Goal: Find contact information: Find contact information

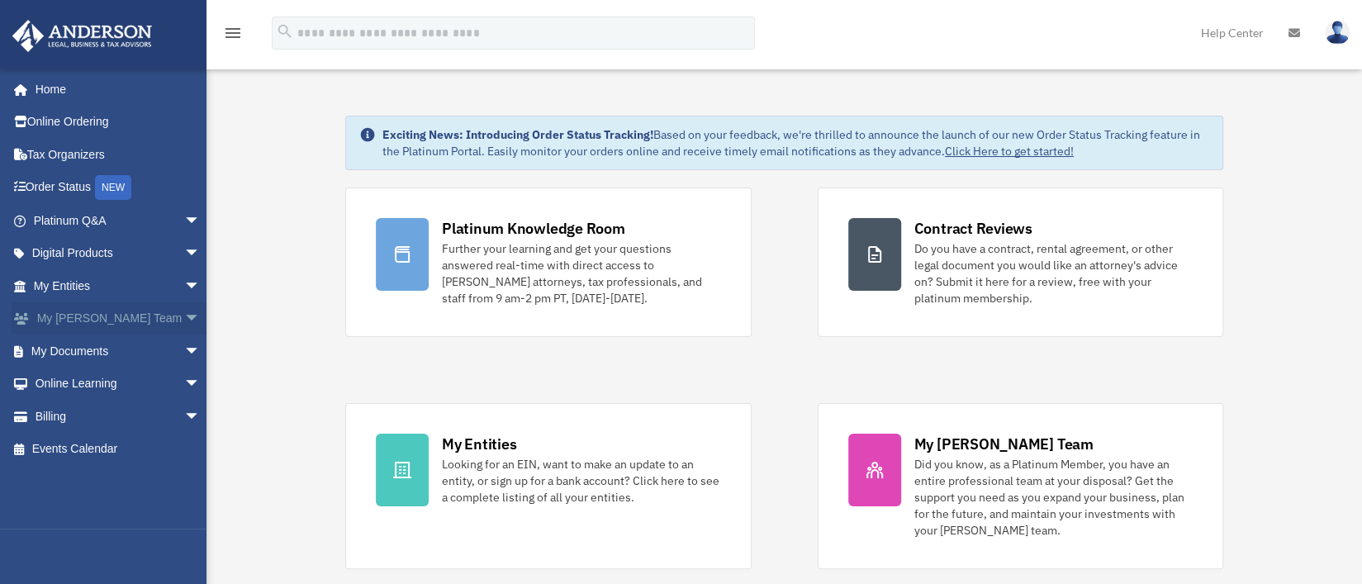
click at [184, 315] on span "arrow_drop_down" at bounding box center [200, 319] width 33 height 34
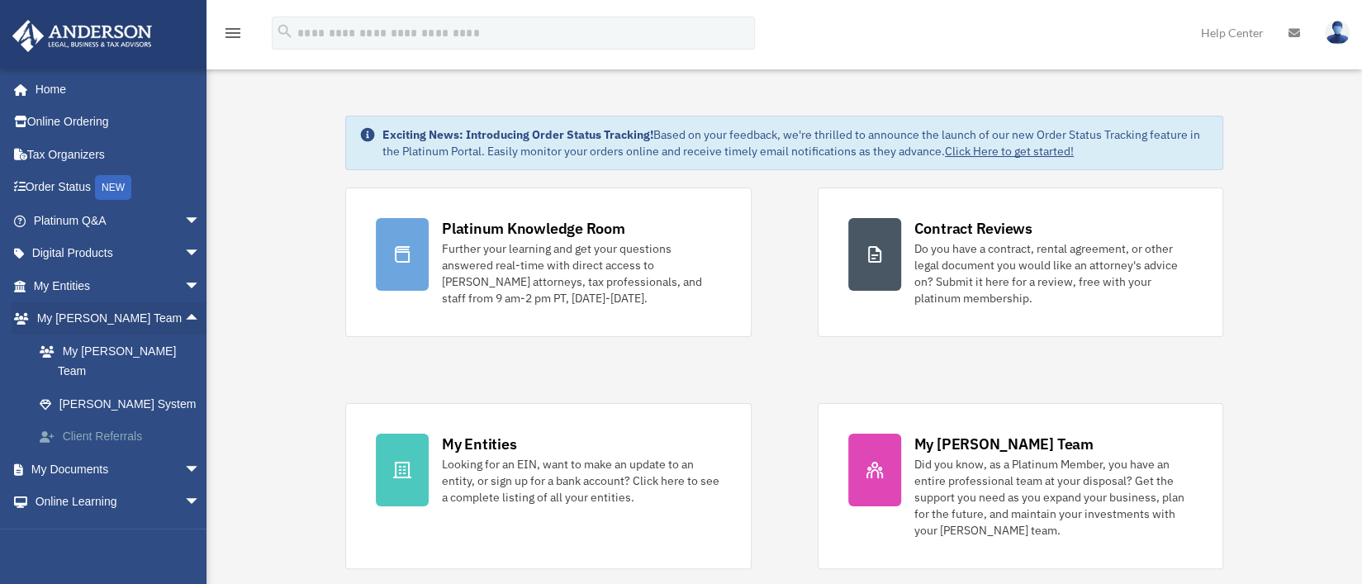
click at [115, 420] on link "Client Referrals" at bounding box center [124, 436] width 202 height 33
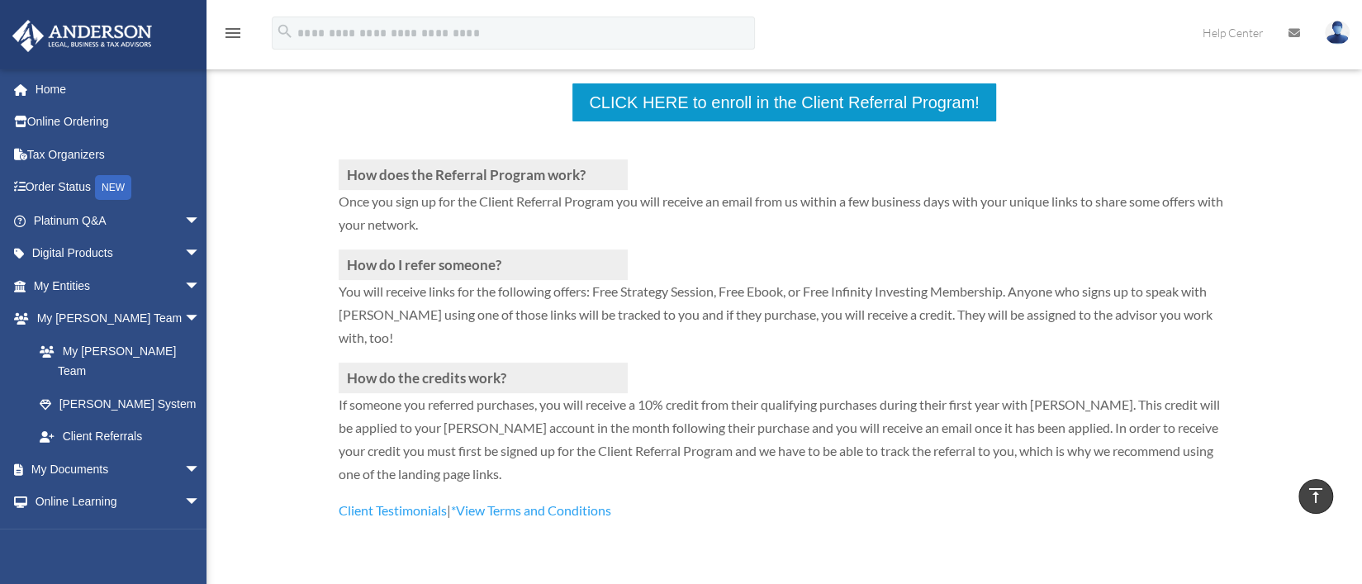
scroll to position [329, 0]
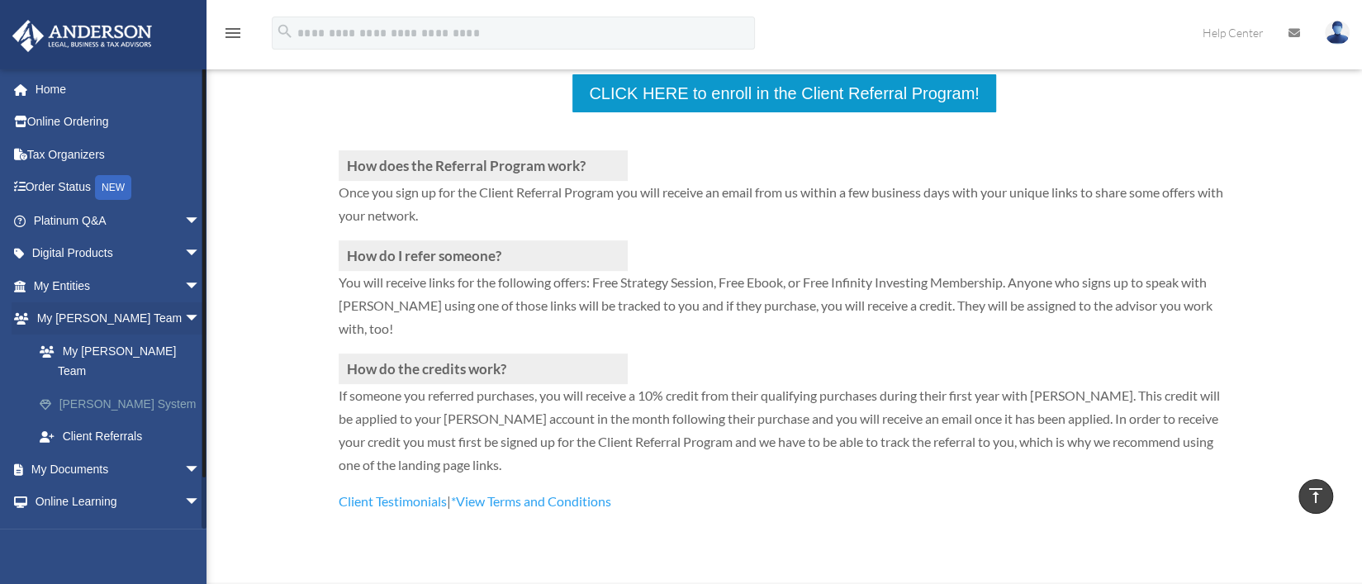
click at [111, 390] on link "[PERSON_NAME] System" at bounding box center [124, 403] width 202 height 33
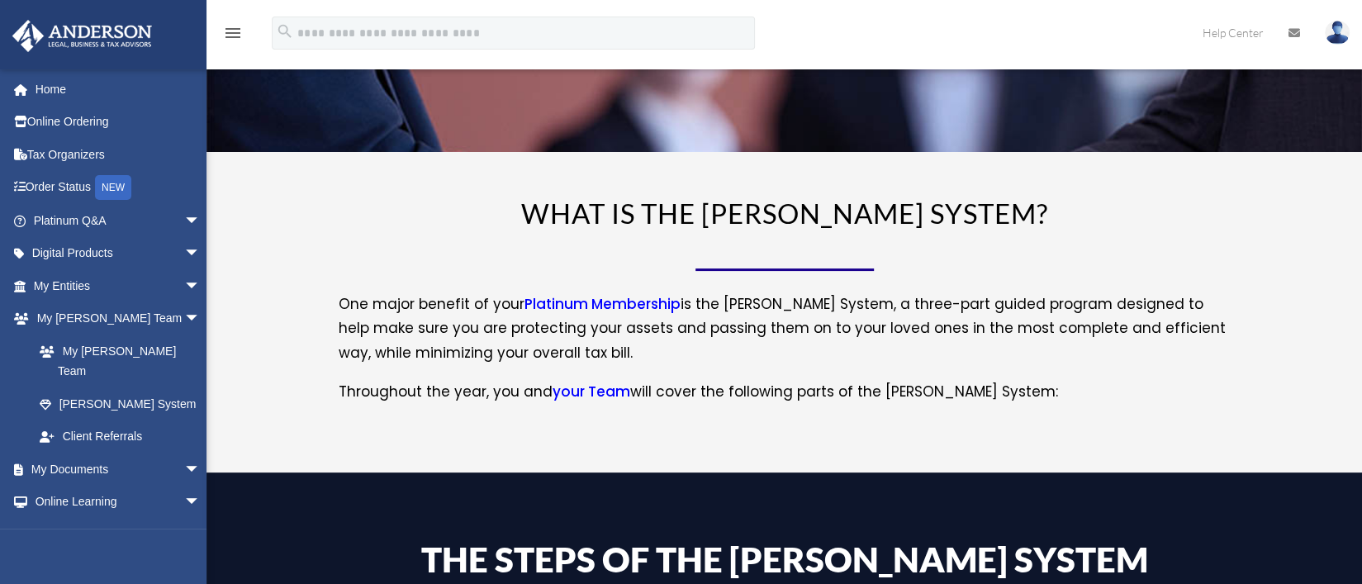
scroll to position [124, 0]
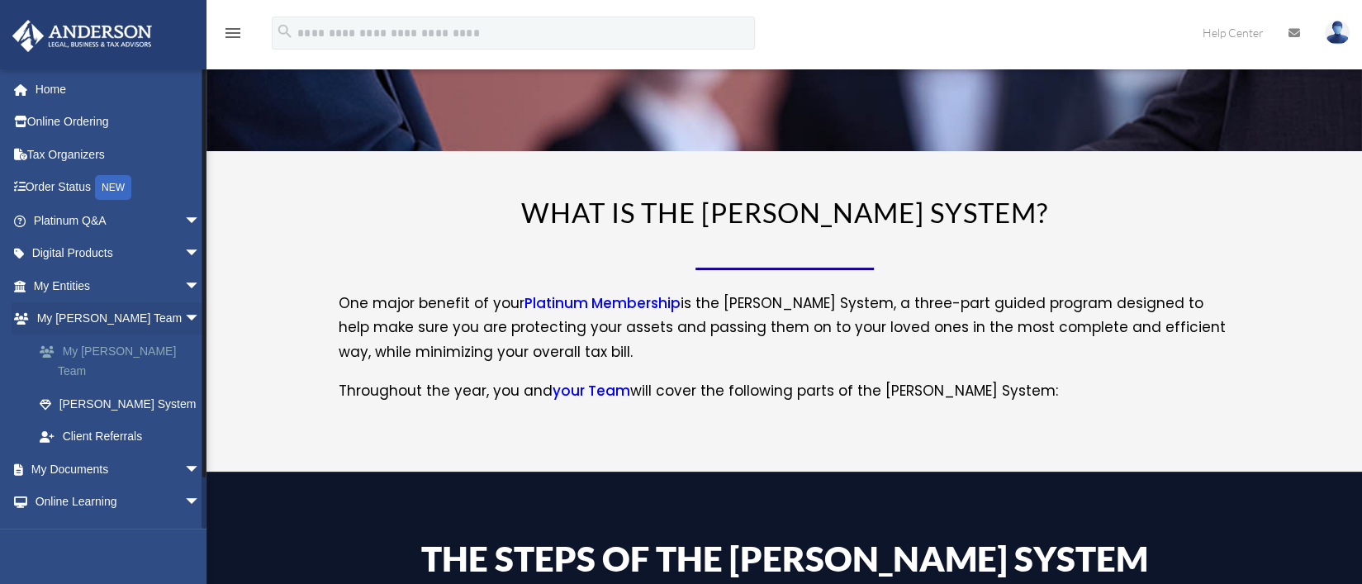
click at [111, 349] on link "My [PERSON_NAME] Team" at bounding box center [124, 360] width 202 height 53
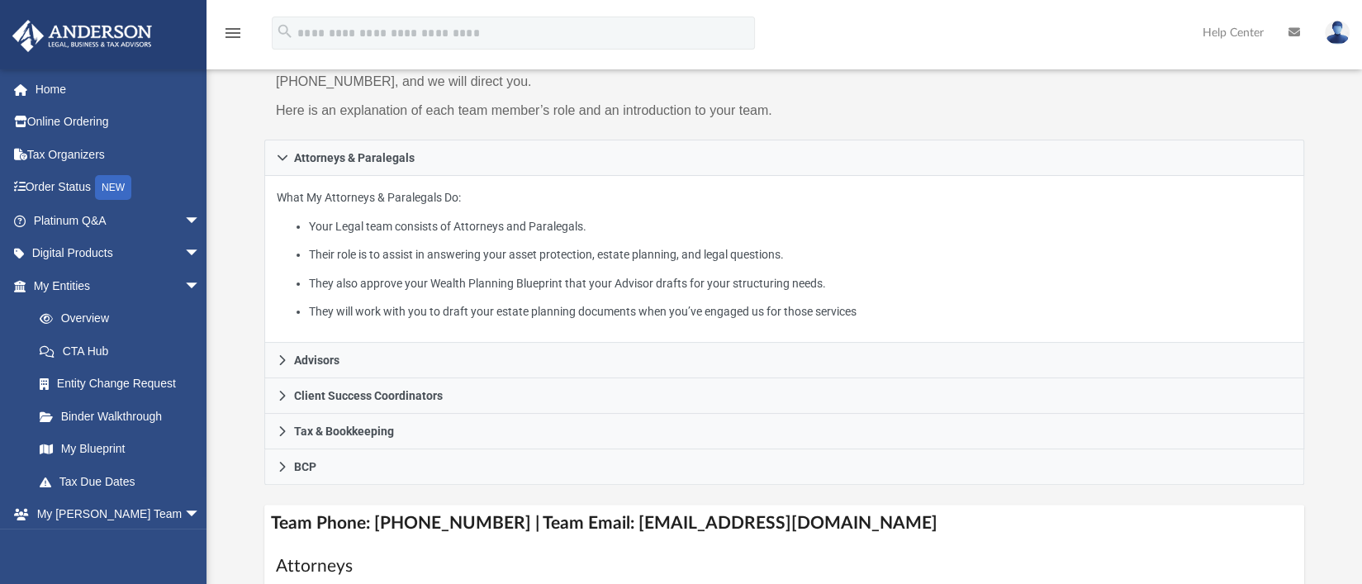
scroll to position [206, 0]
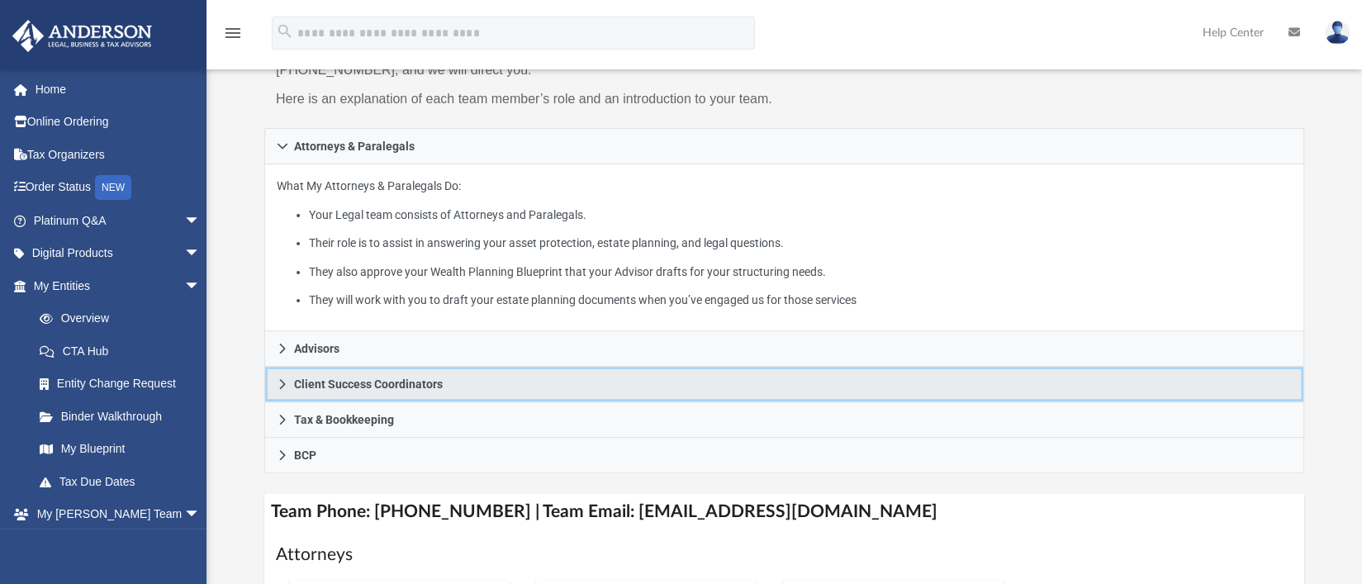
click at [282, 385] on icon at bounding box center [283, 384] width 6 height 10
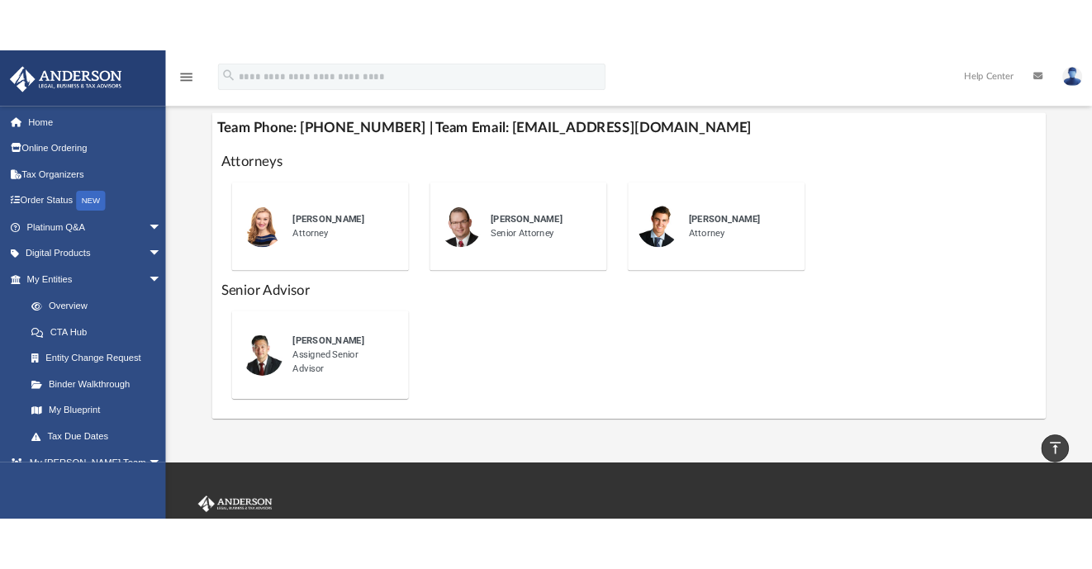
scroll to position [593, 0]
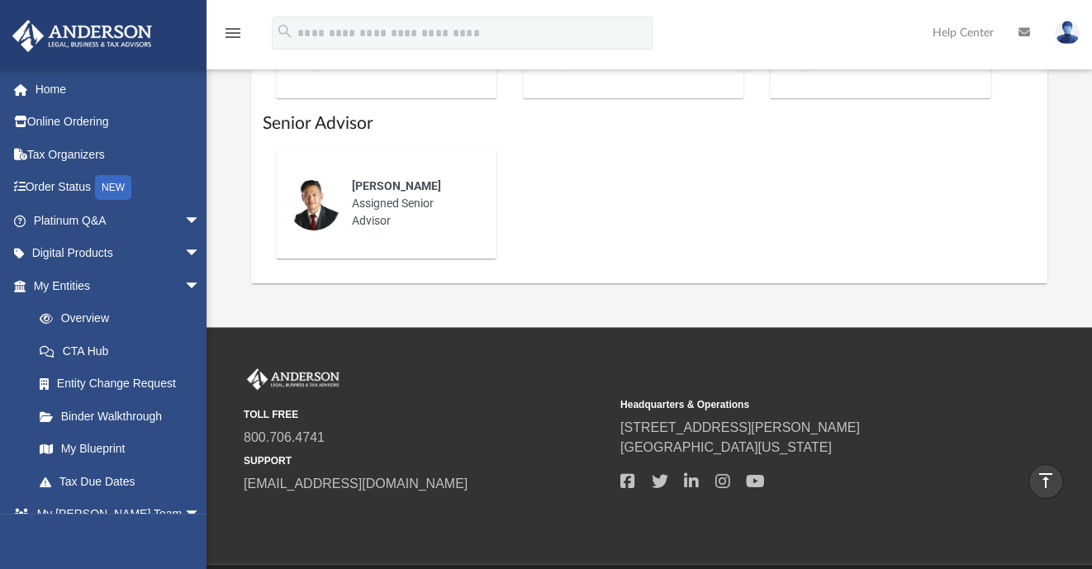
scroll to position [820, 0]
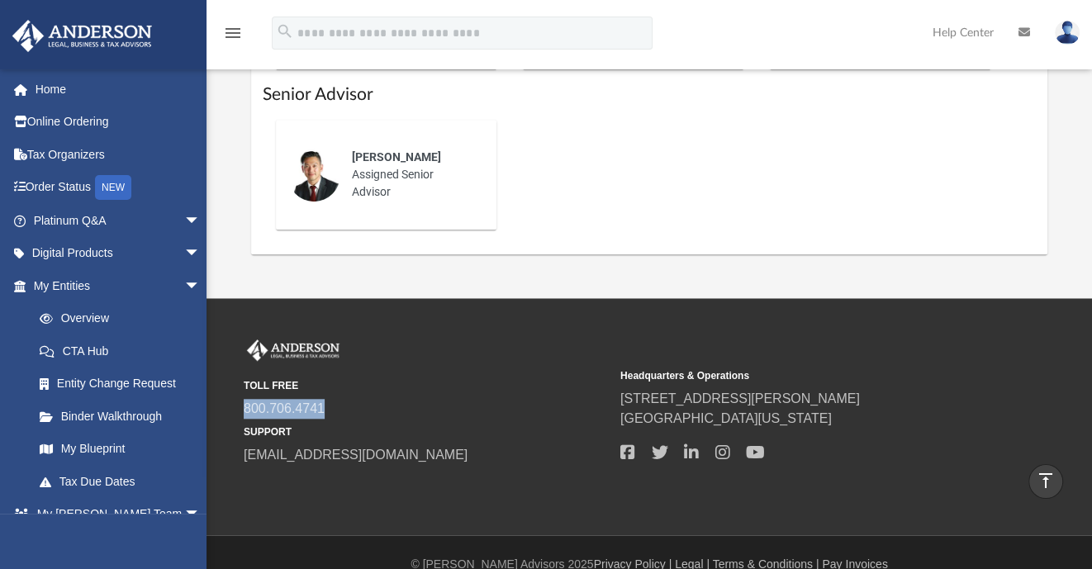
drag, startPoint x: 330, startPoint y: 383, endPoint x: 236, endPoint y: 385, distance: 94.1
click at [236, 385] on div "TOLL FREE 800.706.4741 SUPPORT info@andersonadvisors.com Headquarters & Operati…" at bounding box center [649, 402] width 836 height 126
copy link "800.706.4741"
click at [457, 378] on small "TOLL FREE" at bounding box center [426, 385] width 365 height 15
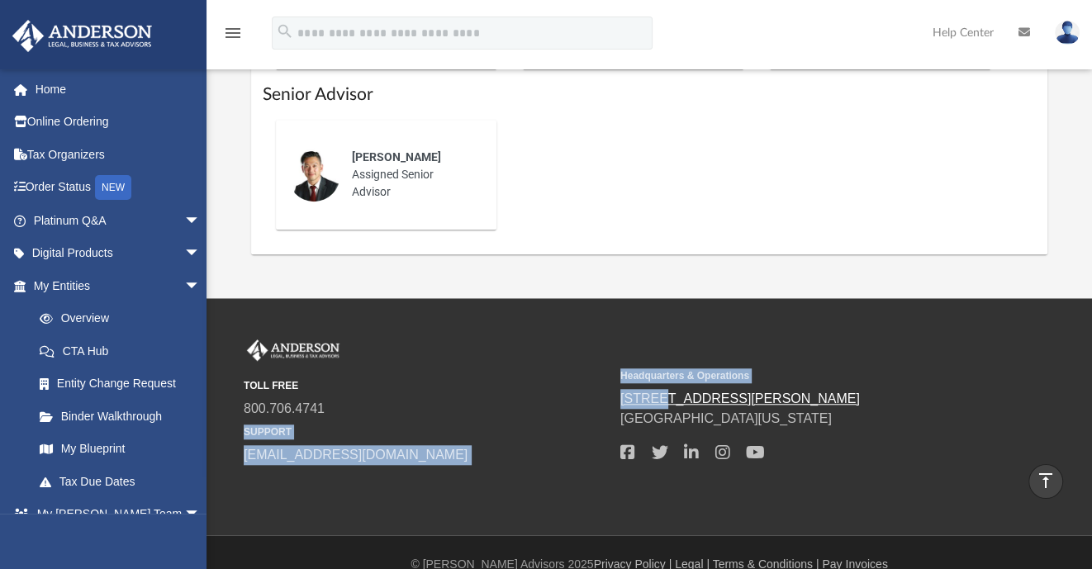
drag, startPoint x: 605, startPoint y: 376, endPoint x: 666, endPoint y: 370, distance: 61.4
click at [666, 370] on div "TOLL FREE 800.706.4741 SUPPORT info@andersonadvisors.com Headquarters & Operati…" at bounding box center [649, 402] width 811 height 126
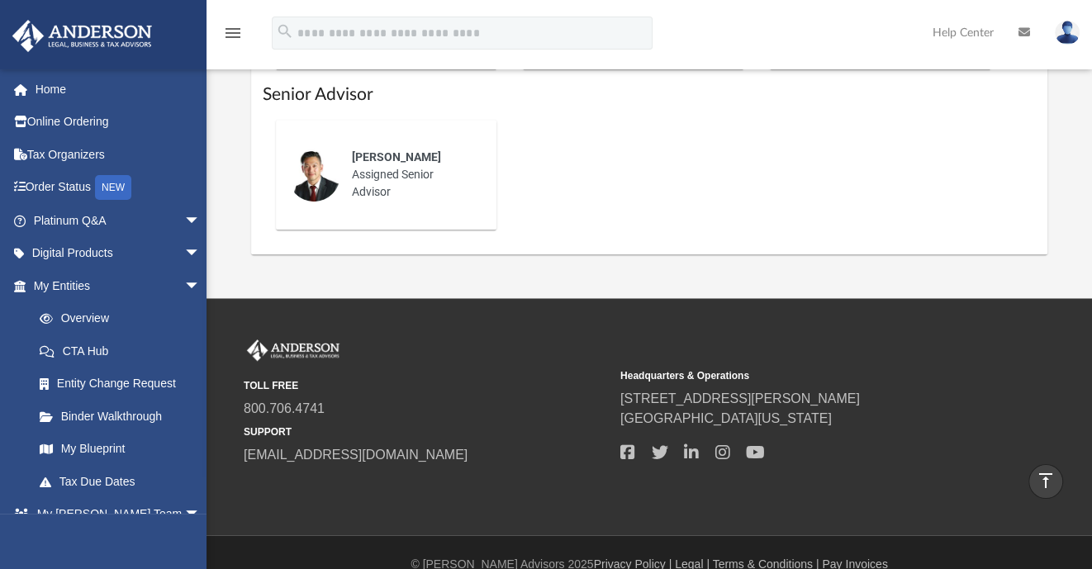
click at [836, 389] on span "[STREET_ADDRESS][PERSON_NAME]" at bounding box center [802, 399] width 365 height 20
drag, startPoint x: 783, startPoint y: 398, endPoint x: 619, endPoint y: 375, distance: 165.1
click at [620, 375] on div "Headquarters & Operations 3225 McLeod Dr. Las Vegas, Nevada, 89121" at bounding box center [802, 413] width 365 height 102
copy div "3225 McLeod Dr. Las Vegas, Nevada, 89121"
click at [442, 500] on div "TOLL FREE 800.706.4741 SUPPORT info@andersonadvisors.com Headquarters & Operati…" at bounding box center [546, 416] width 1092 height 237
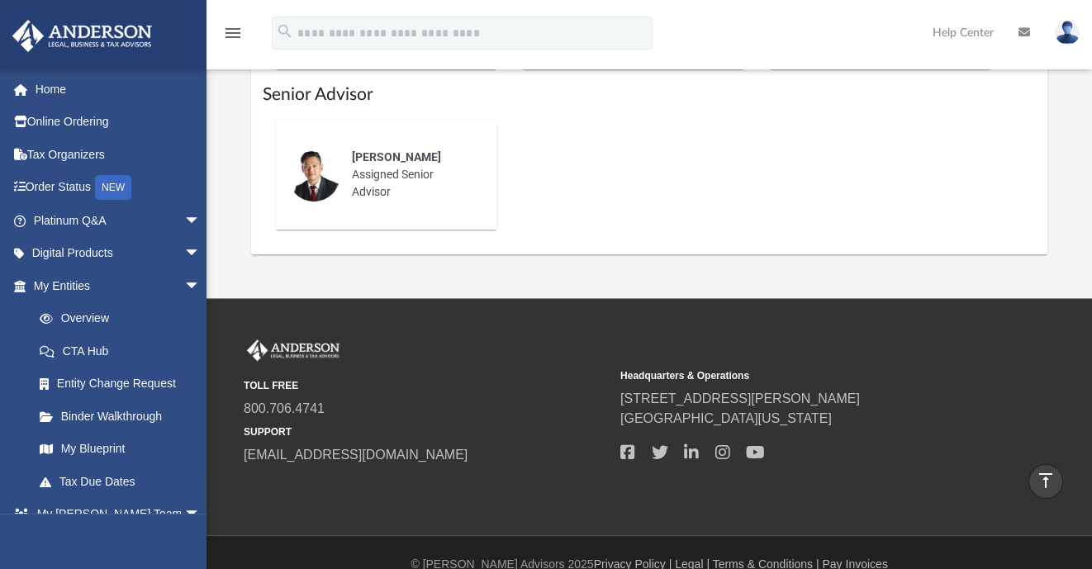
drag, startPoint x: 783, startPoint y: 395, endPoint x: 616, endPoint y: 381, distance: 167.3
click at [616, 381] on div "TOLL FREE 800.706.4741 SUPPORT info@andersonadvisors.com Headquarters & Operati…" at bounding box center [649, 402] width 811 height 126
copy div "3225 McLeod Dr. Las Vegas, Nevada, 89121"
